Goal: Check status: Check status

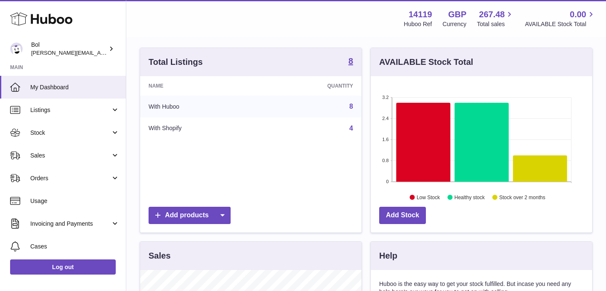
scroll to position [80, 0]
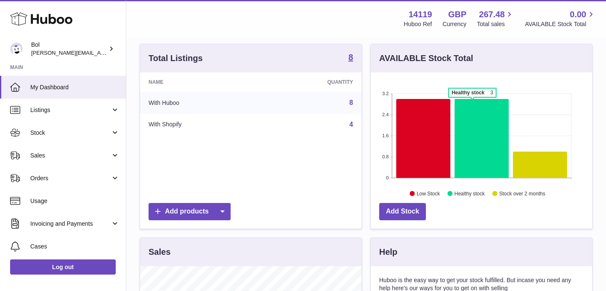
click at [420, 131] on icon at bounding box center [423, 138] width 54 height 79
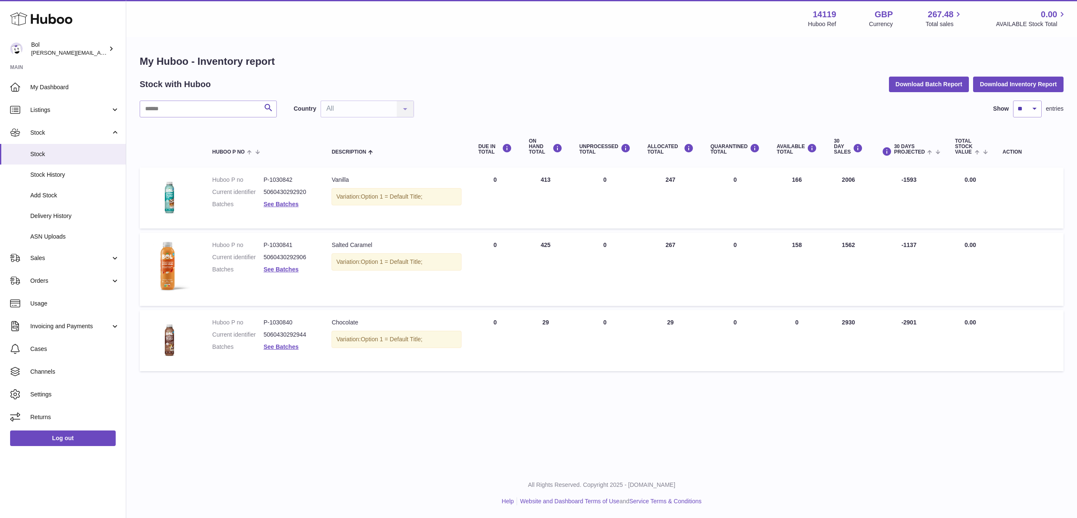
click at [262, 290] on div "Menu Huboo 14119 Huboo Ref GBP Currency 267.48 Total sales 0.00 AVAILABLE Stock…" at bounding box center [601, 234] width 951 height 468
click at [83, 213] on span "Delivery History" at bounding box center [74, 216] width 89 height 8
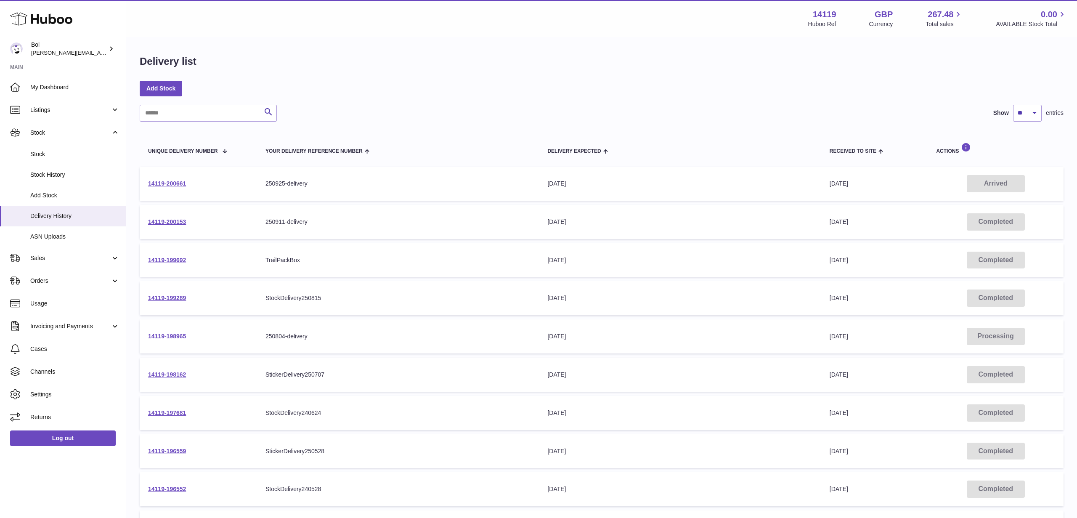
drag, startPoint x: 826, startPoint y: 184, endPoint x: 895, endPoint y: 181, distance: 68.6
click at [895, 181] on td "Received to Site 29th Sep 2025" at bounding box center [875, 184] width 107 height 34
drag, startPoint x: 865, startPoint y: 182, endPoint x: 810, endPoint y: 185, distance: 54.8
click at [810, 185] on tr "14119-200661 Your Delivery Reference Number 250925-delivery Delivery Expected 2…" at bounding box center [602, 184] width 924 height 34
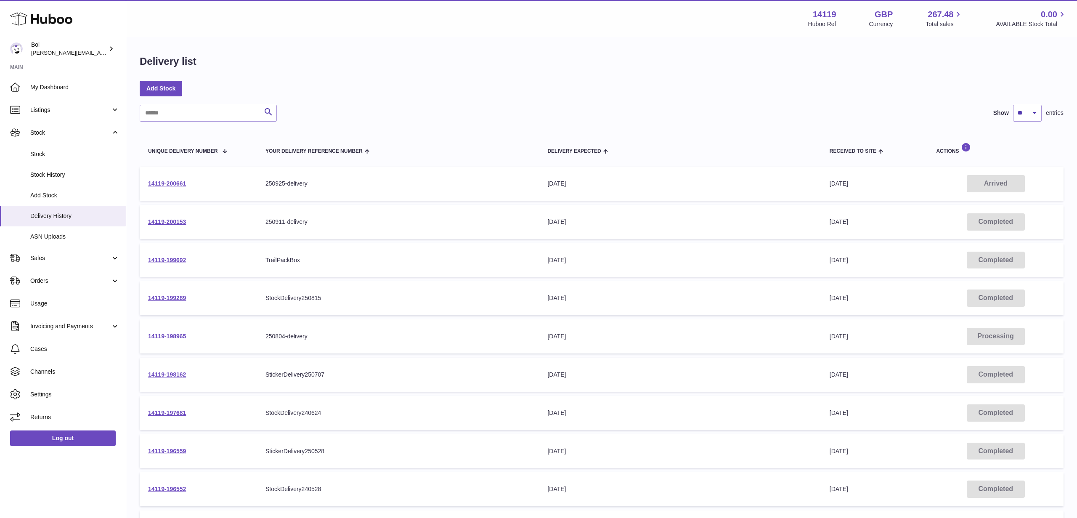
click at [810, 185] on div "[DATE]" at bounding box center [680, 184] width 265 height 8
click at [160, 185] on link "14119-200661" at bounding box center [167, 183] width 38 height 7
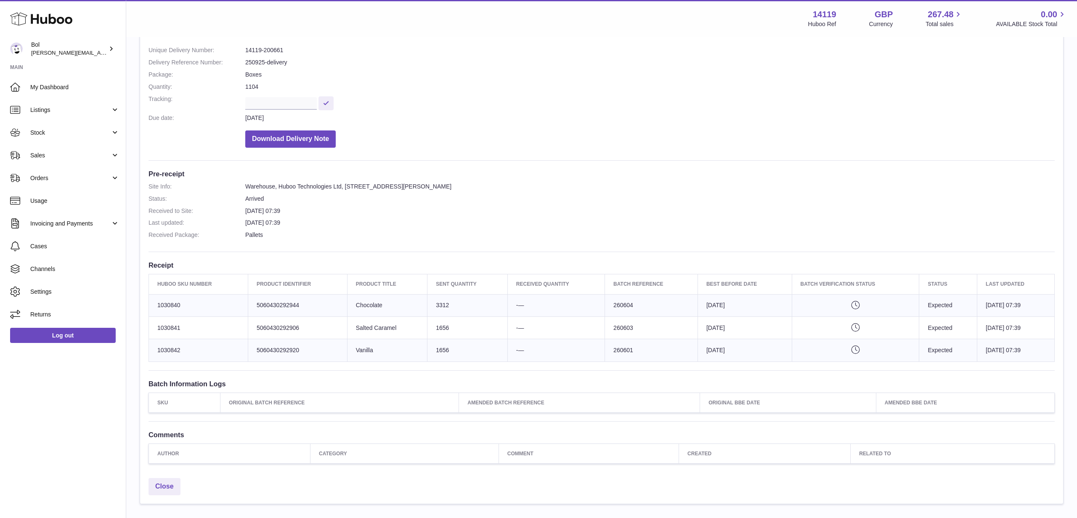
scroll to position [147, 0]
